Goal: Transaction & Acquisition: Purchase product/service

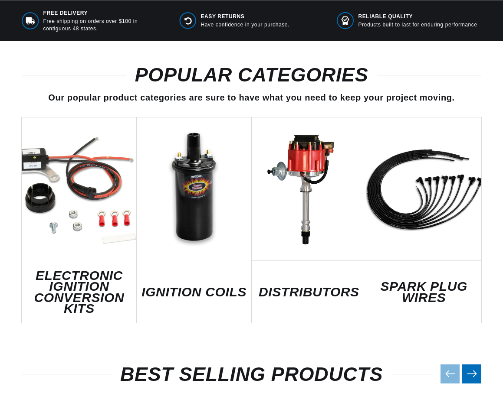
scroll to position [434, 0]
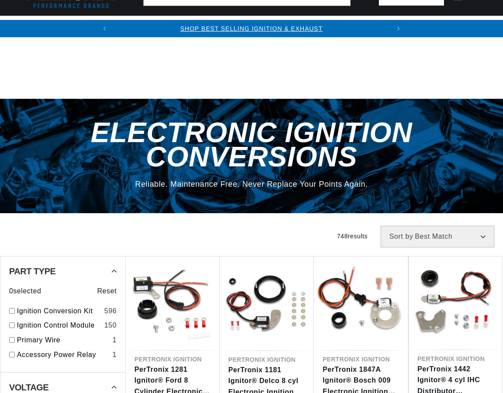
scroll to position [217, 0]
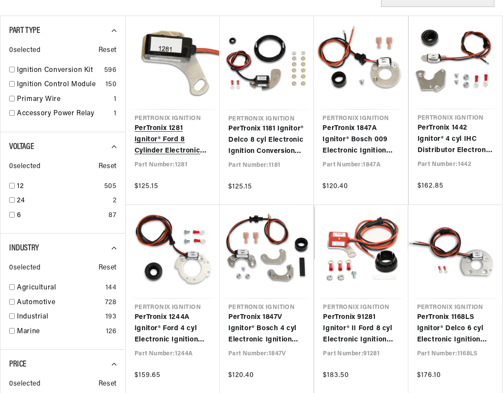
click at [171, 136] on link "PerTronix 1281 Ignitor® Ford 8 Cylinder Electronic Ignition Conversion Kit" at bounding box center [172, 139] width 76 height 33
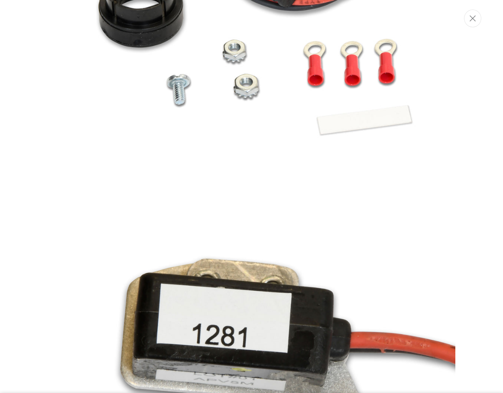
scroll to position [796, 0]
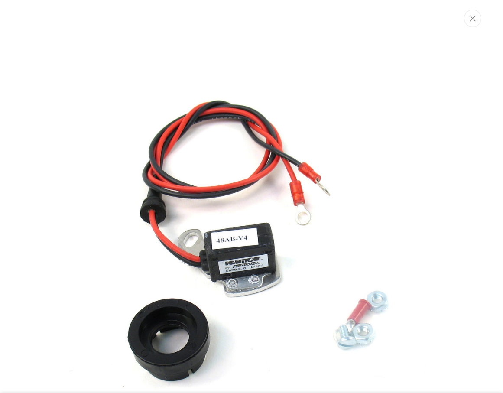
click at [474, 23] on button "Close" at bounding box center [472, 19] width 17 height 18
